Goal: Navigation & Orientation: Understand site structure

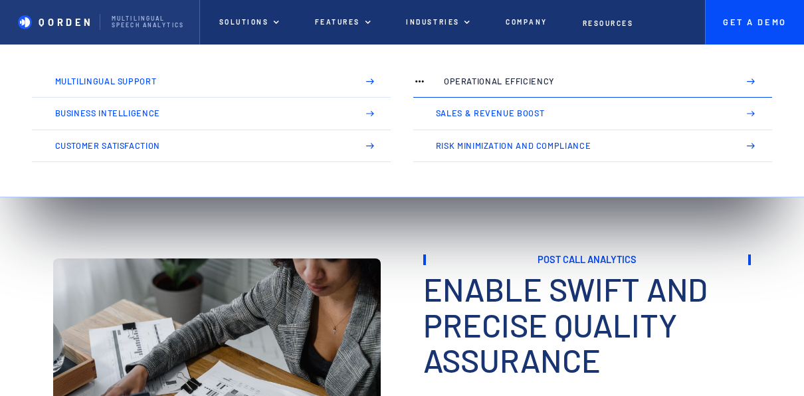
click at [490, 84] on p "Operational Efficiency" at bounding box center [586, 81] width 284 height 9
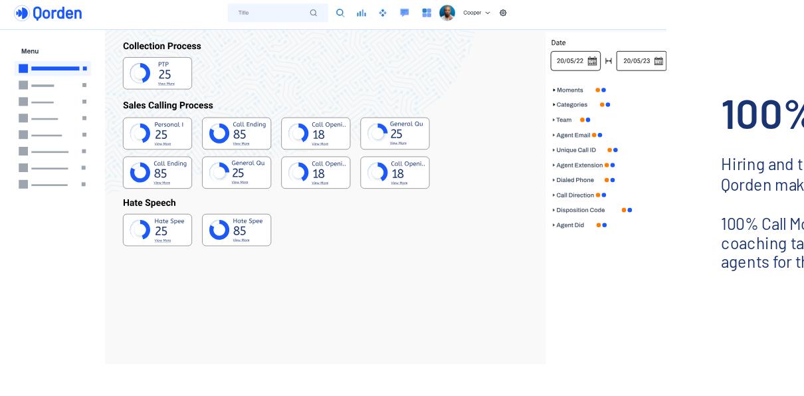
scroll to position [165, 0]
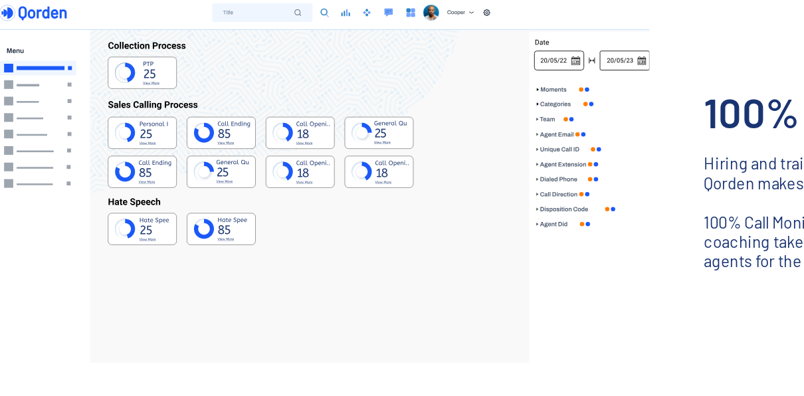
click at [125, 258] on img at bounding box center [197, 212] width 394 height 217
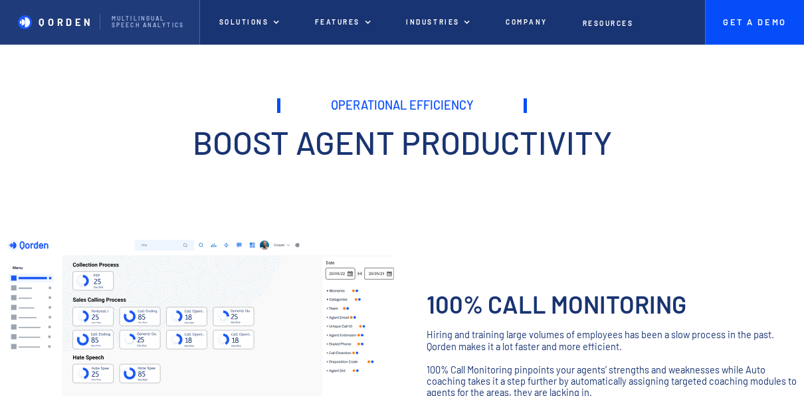
scroll to position [0, 0]
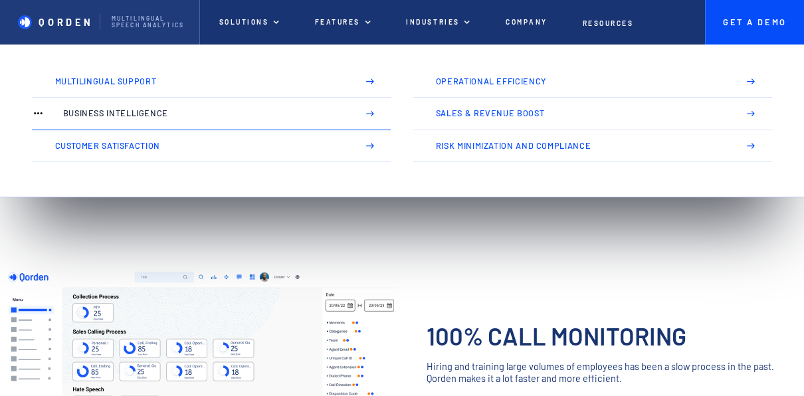
click at [153, 118] on p "Business Intelligence" at bounding box center [205, 113] width 284 height 9
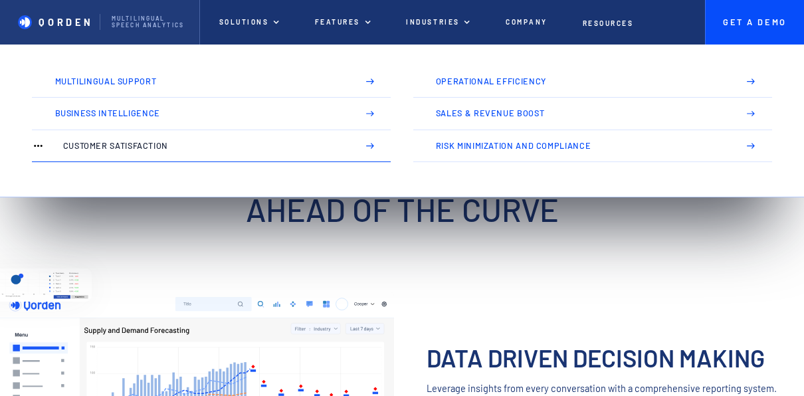
click at [369, 145] on img at bounding box center [370, 146] width 10 height 10
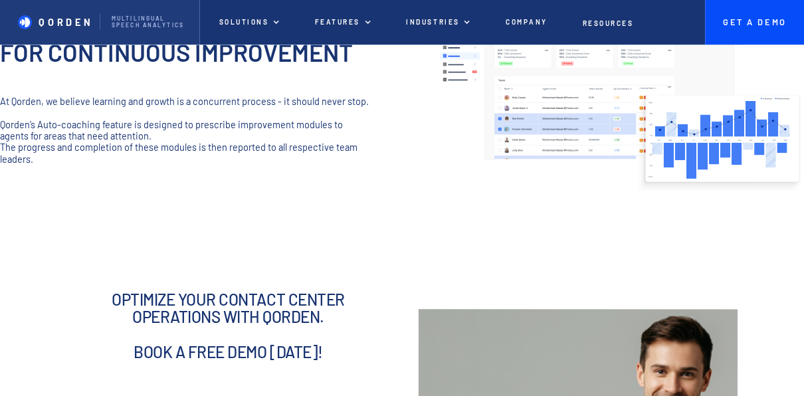
scroll to position [739, 0]
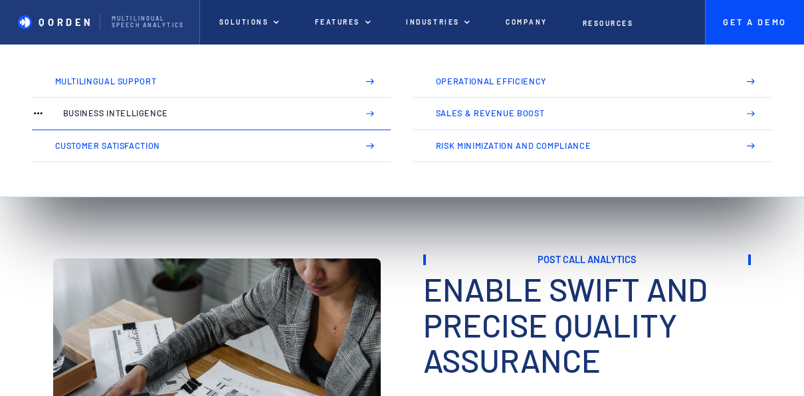
click at [124, 127] on link "Business Intelligence" at bounding box center [211, 114] width 359 height 32
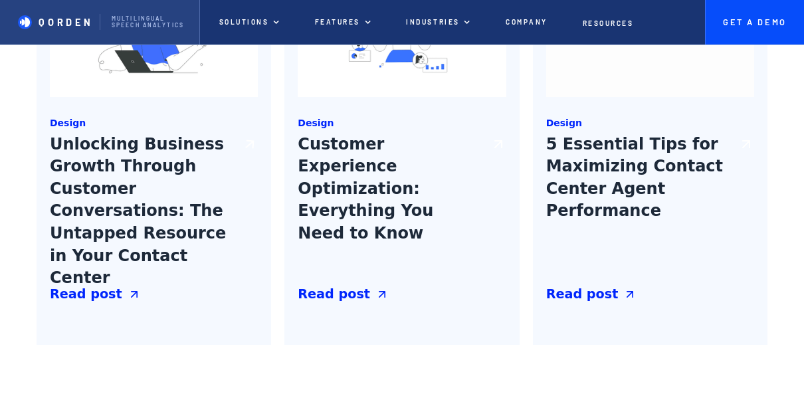
scroll to position [1570, 0]
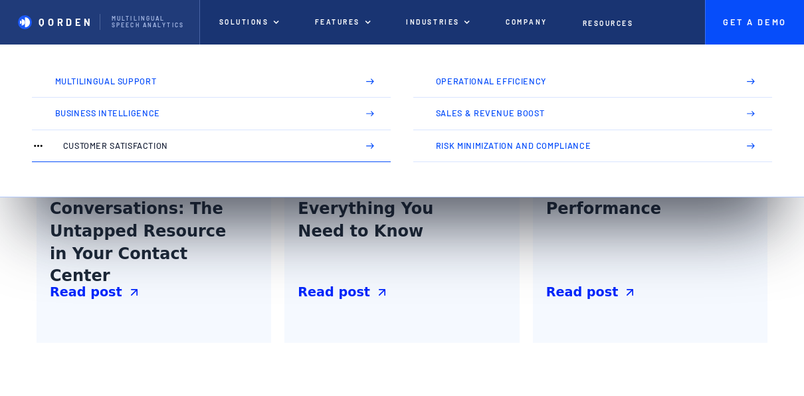
click at [120, 151] on p "Customer Satisfaction" at bounding box center [205, 145] width 284 height 9
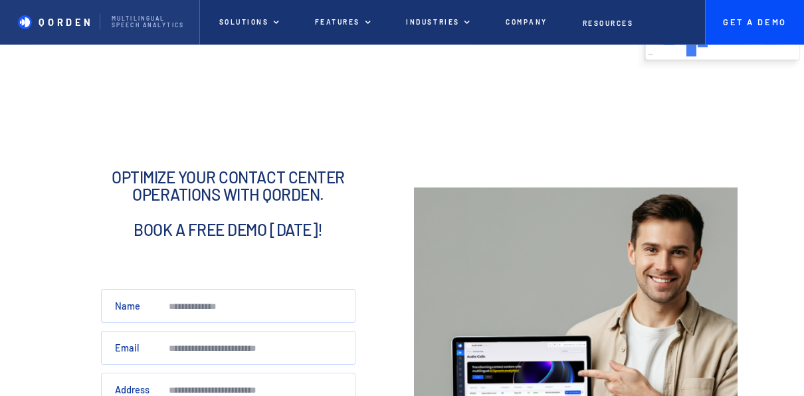
scroll to position [739, 0]
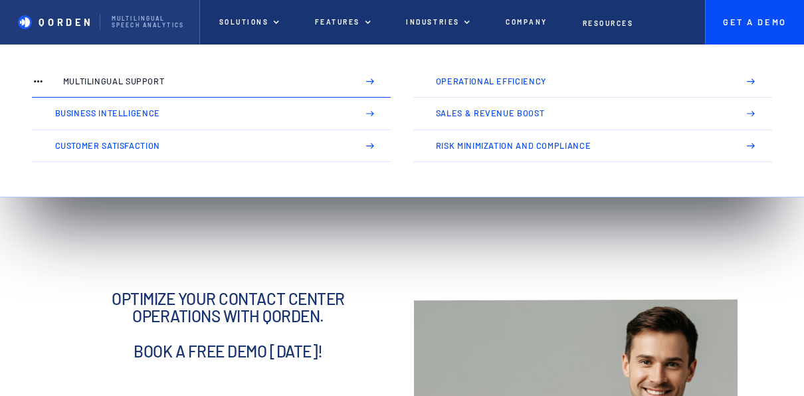
click at [107, 83] on p "Multilingual Support" at bounding box center [205, 81] width 284 height 9
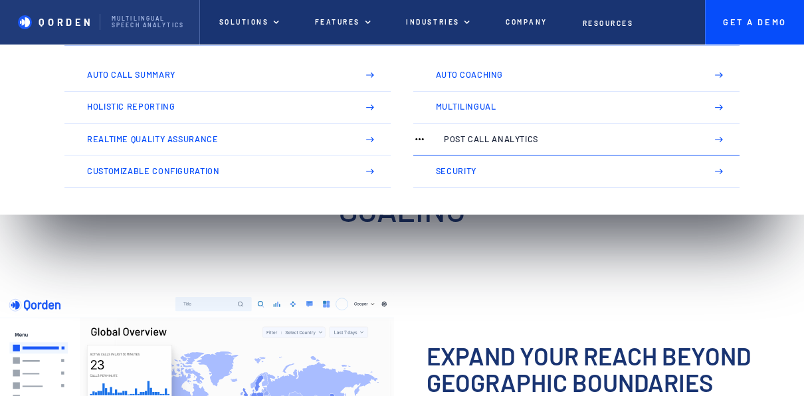
click at [460, 131] on link "Post Call Analytics" at bounding box center [576, 140] width 327 height 32
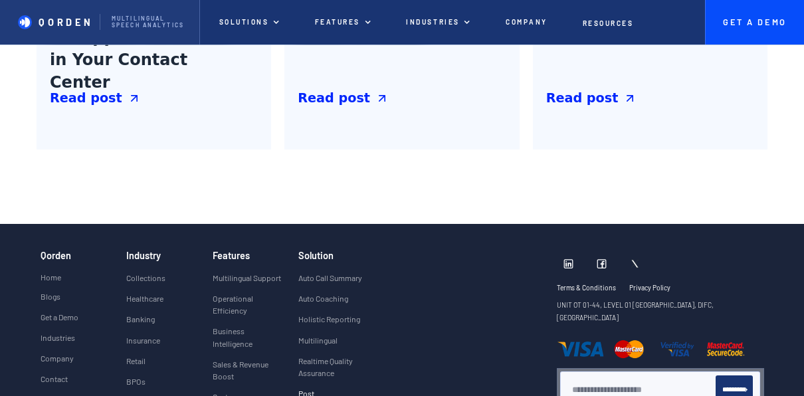
scroll to position [2345, 0]
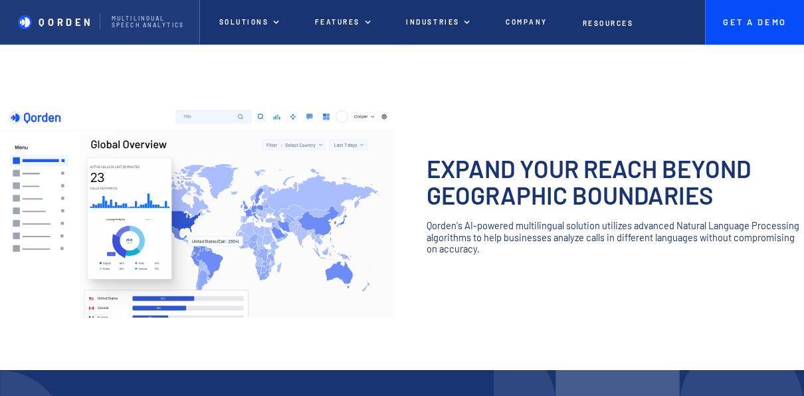
scroll to position [187, 0]
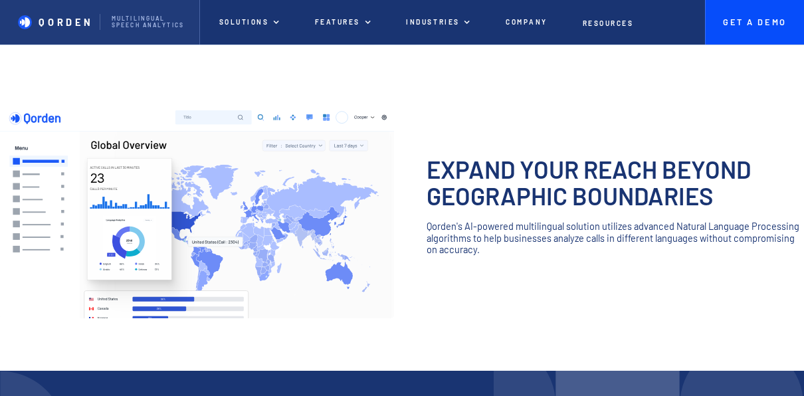
click at [133, 253] on img at bounding box center [197, 212] width 394 height 213
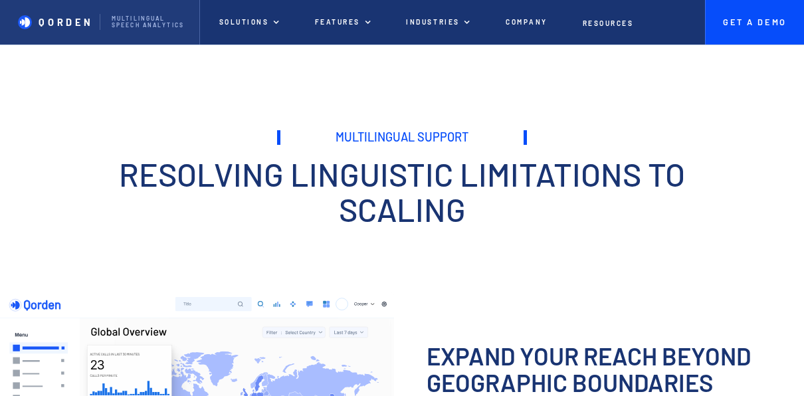
scroll to position [1, 0]
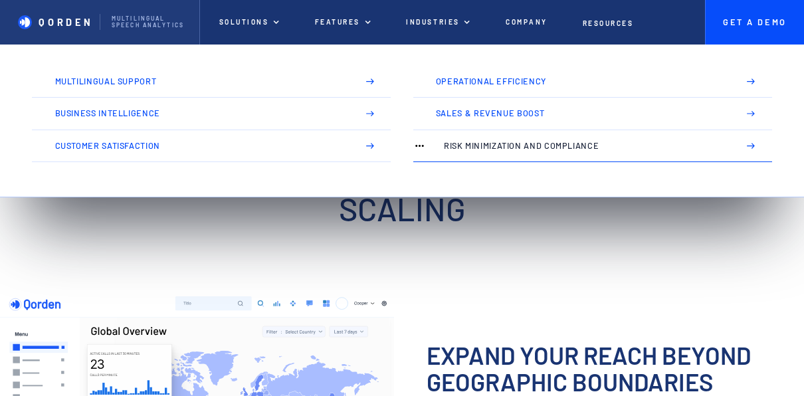
click at [516, 145] on p "Risk Minimization and Compliance" at bounding box center [586, 145] width 284 height 9
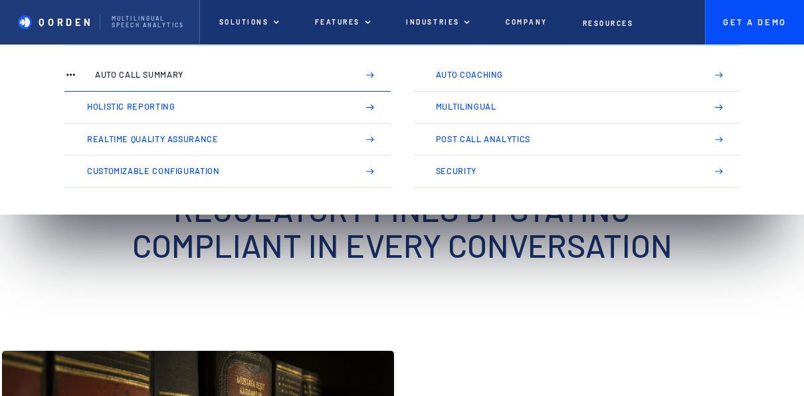
click at [191, 71] on p "Auto Call Summary" at bounding box center [221, 74] width 252 height 9
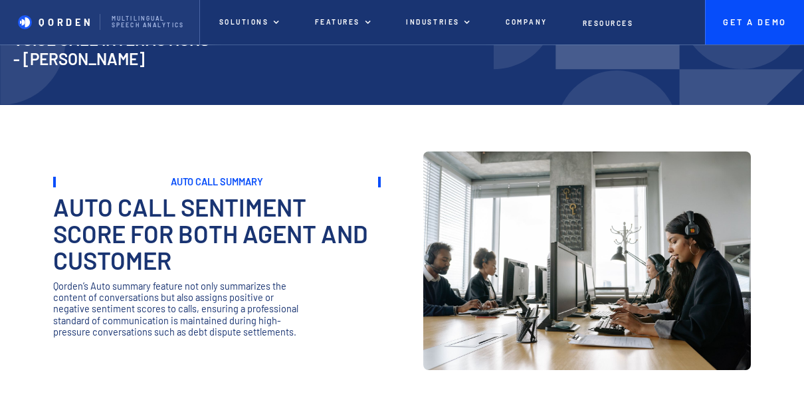
scroll to position [505, 0]
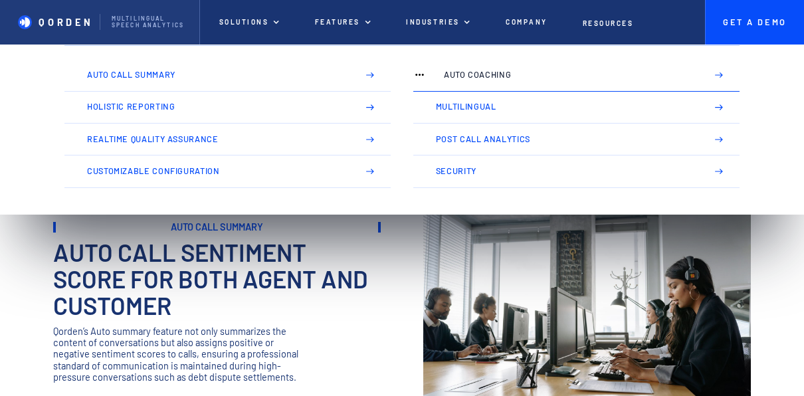
click at [479, 72] on p "Auto Coaching" at bounding box center [570, 74] width 252 height 9
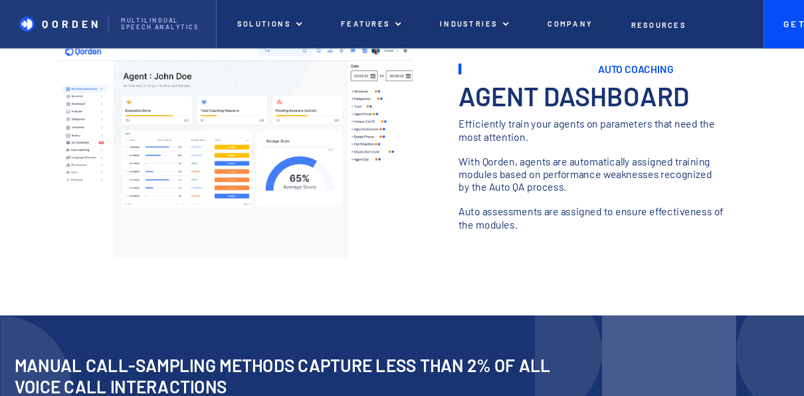
scroll to position [81, 0]
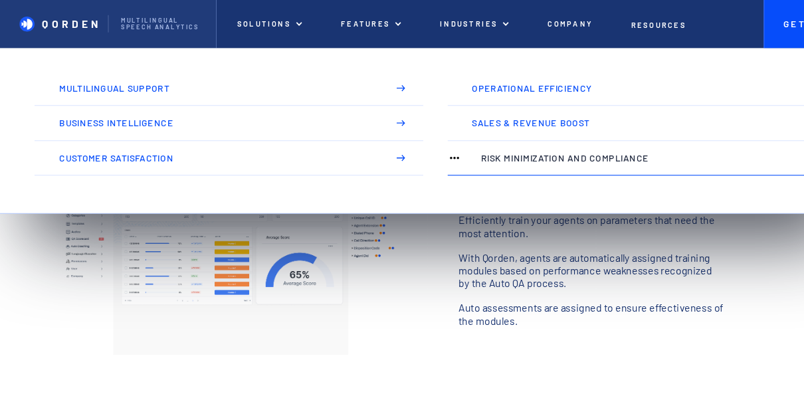
click at [456, 144] on p "Risk Minimization and Compliance" at bounding box center [586, 145] width 284 height 9
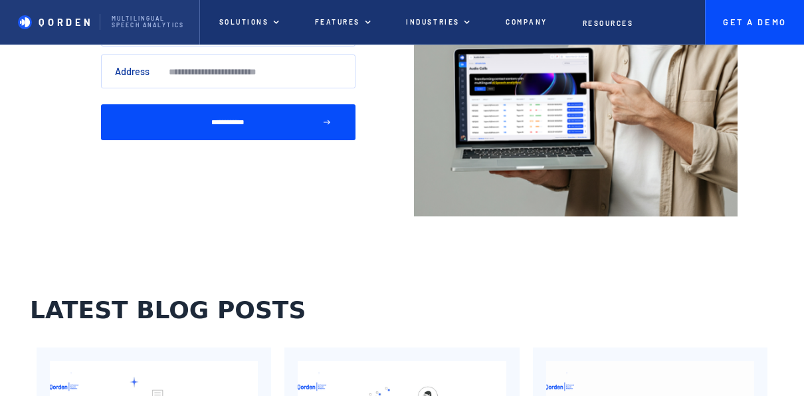
scroll to position [1233, 0]
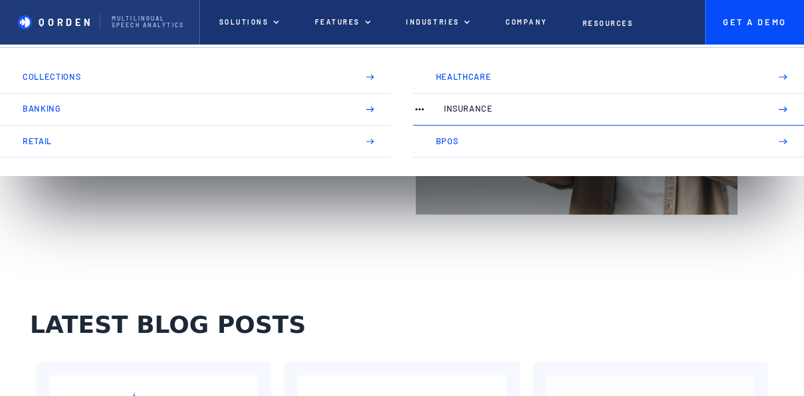
click at [468, 109] on p "Insurance" at bounding box center [602, 108] width 316 height 9
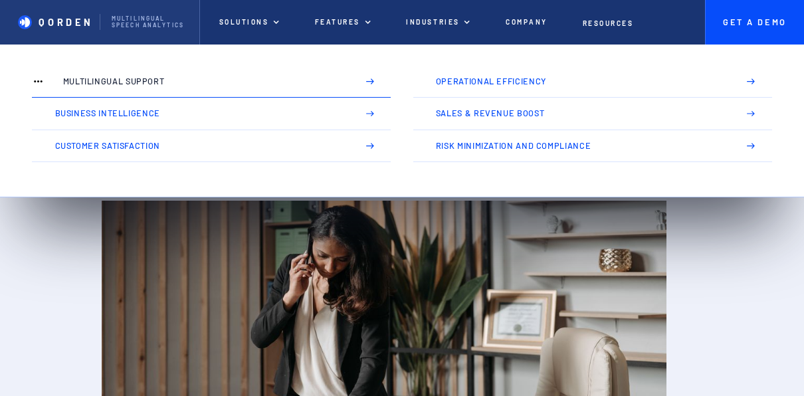
click at [105, 81] on p "Multilingual Support" at bounding box center [205, 81] width 284 height 9
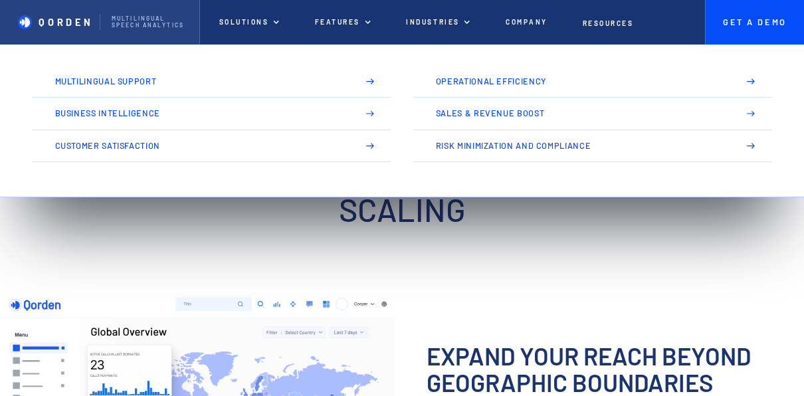
click at [159, 27] on p "Multilingual Speech analytics" at bounding box center [150, 21] width 76 height 13
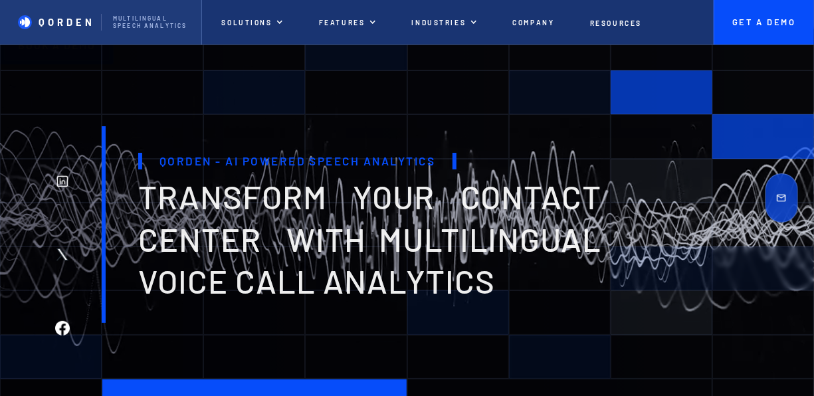
click at [220, 306] on div "Qorden - AI Powered Speech Analytics transform your contact center with multili…" at bounding box center [354, 224] width 505 height 196
